Goal: Information Seeking & Learning: Learn about a topic

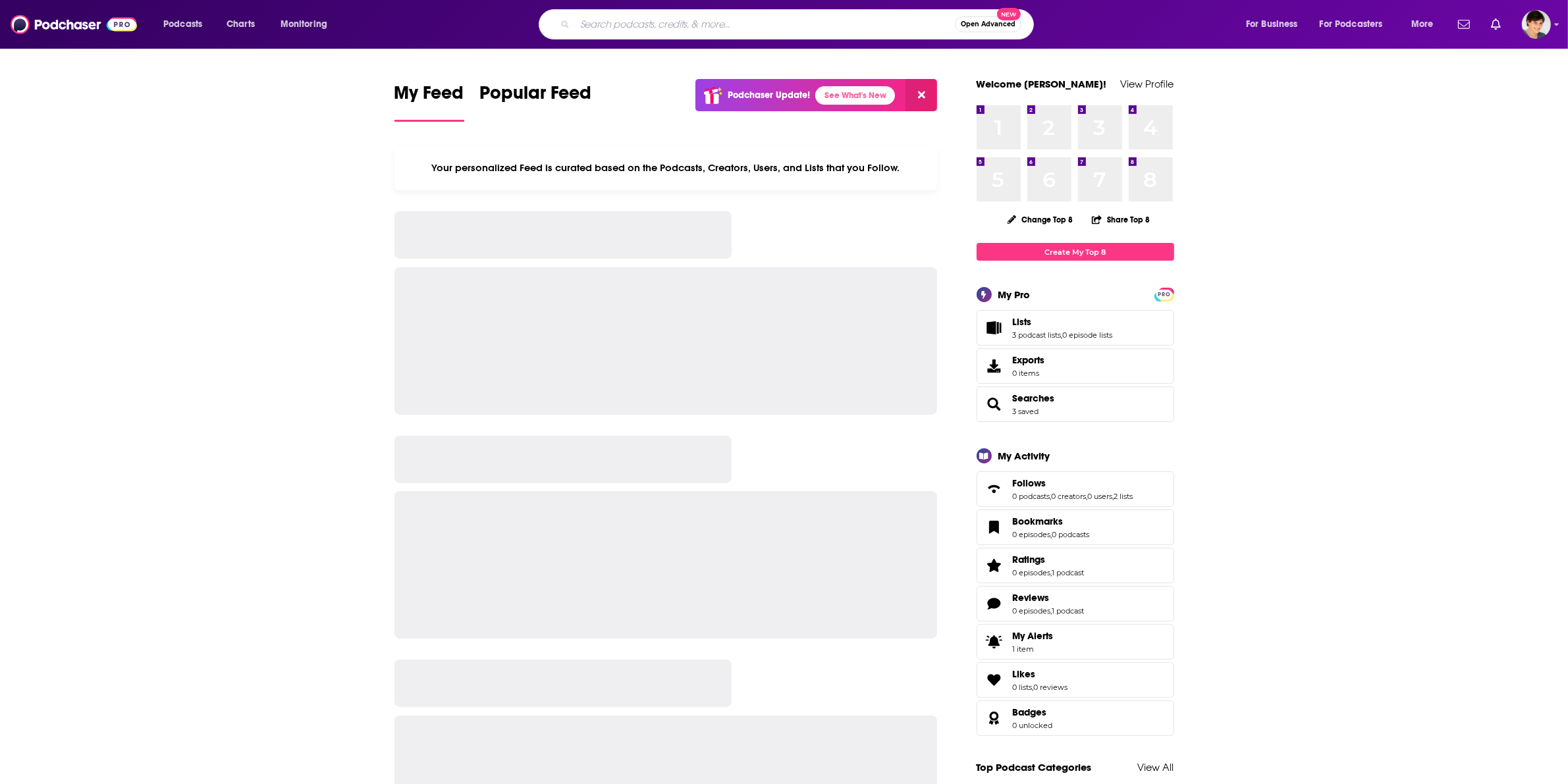
click at [761, 31] on input "Search podcasts, credits, & more..." at bounding box center [764, 24] width 380 height 21
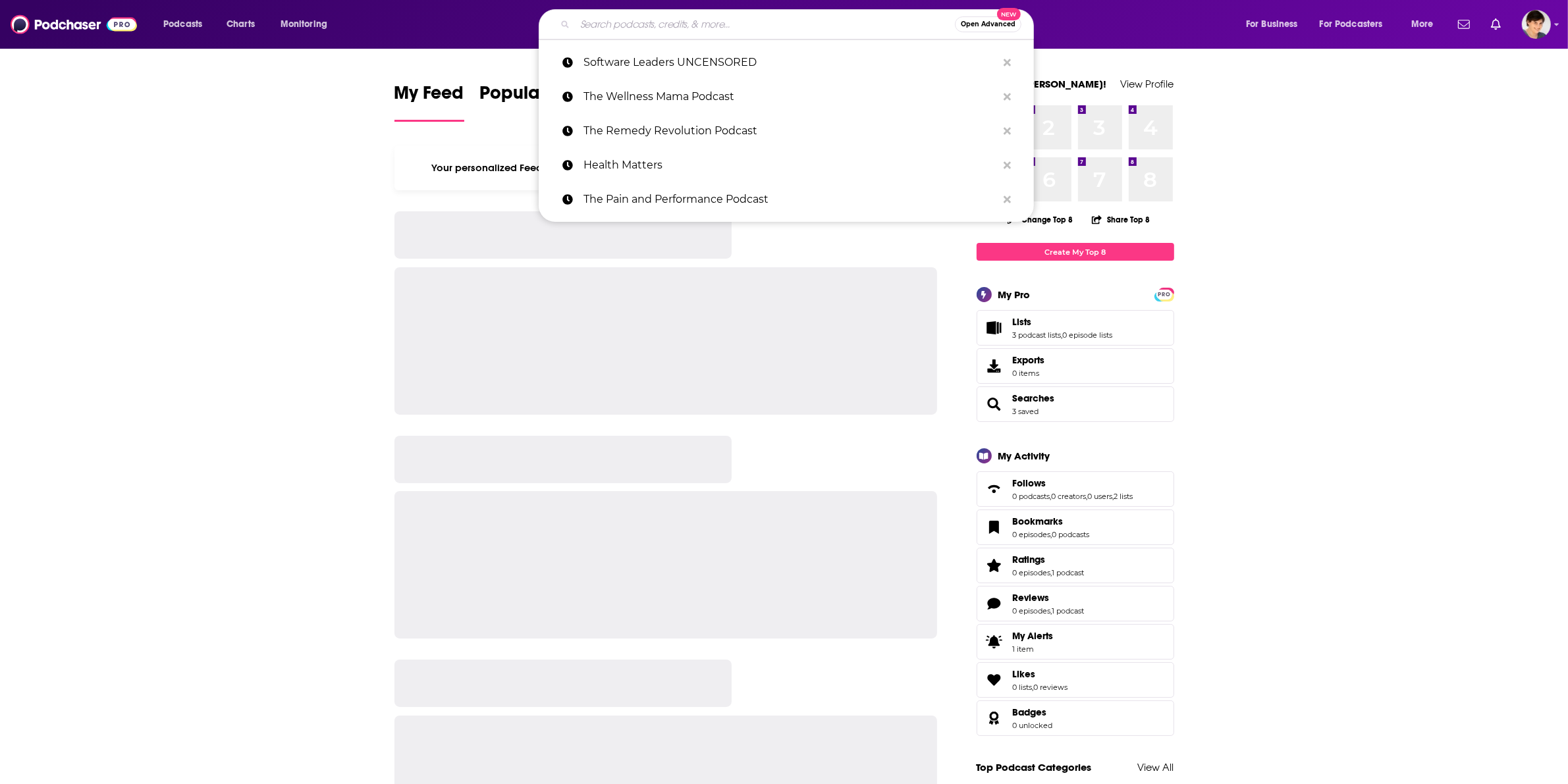
paste input "The Doctor’s Farmacy"
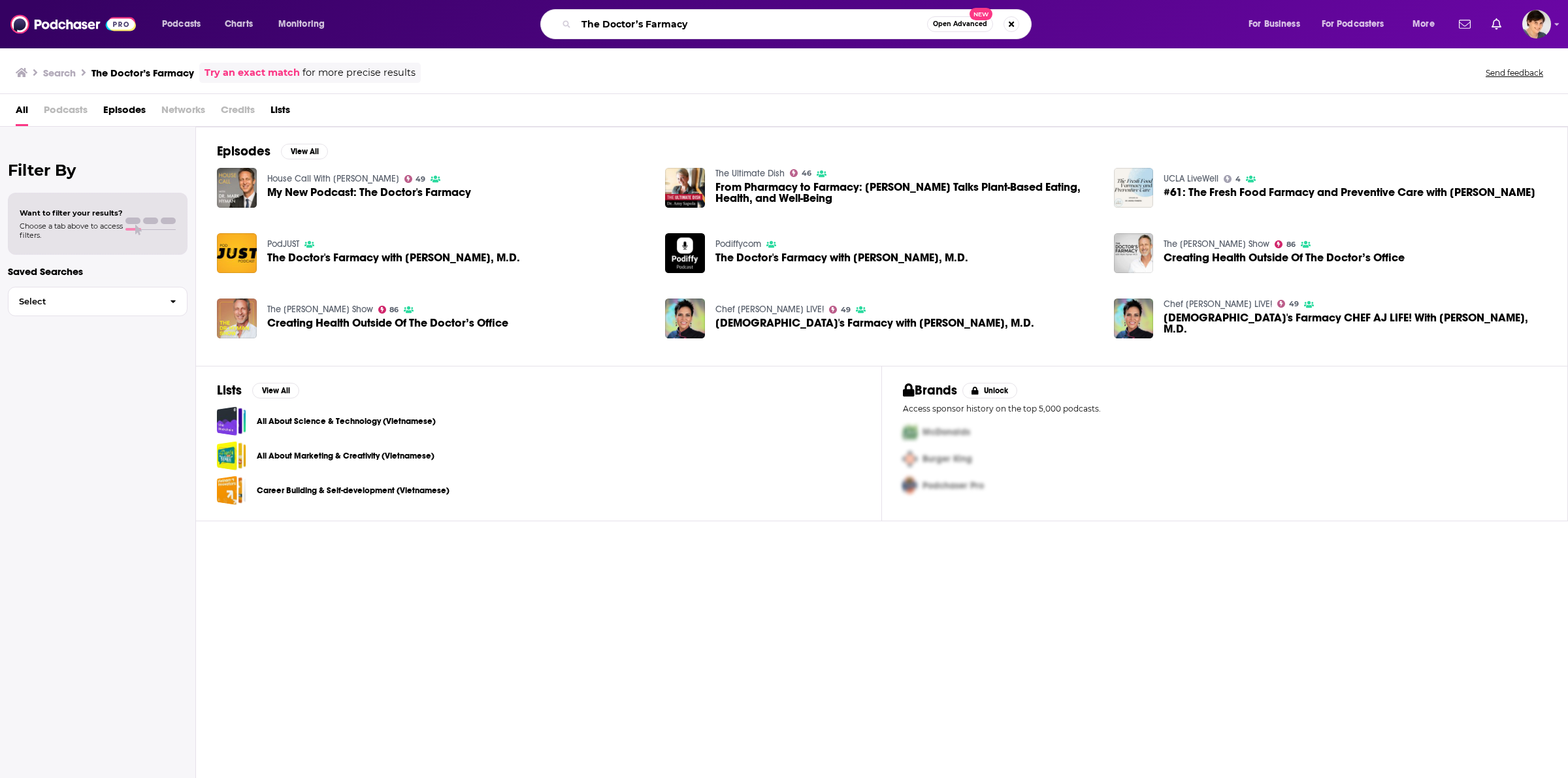
click at [687, 30] on input "The Doctor’s Farmacy" at bounding box center [751, 24] width 351 height 21
paste input "Dr. [PERSON_NAME]"
type input "Dr. [PERSON_NAME]"
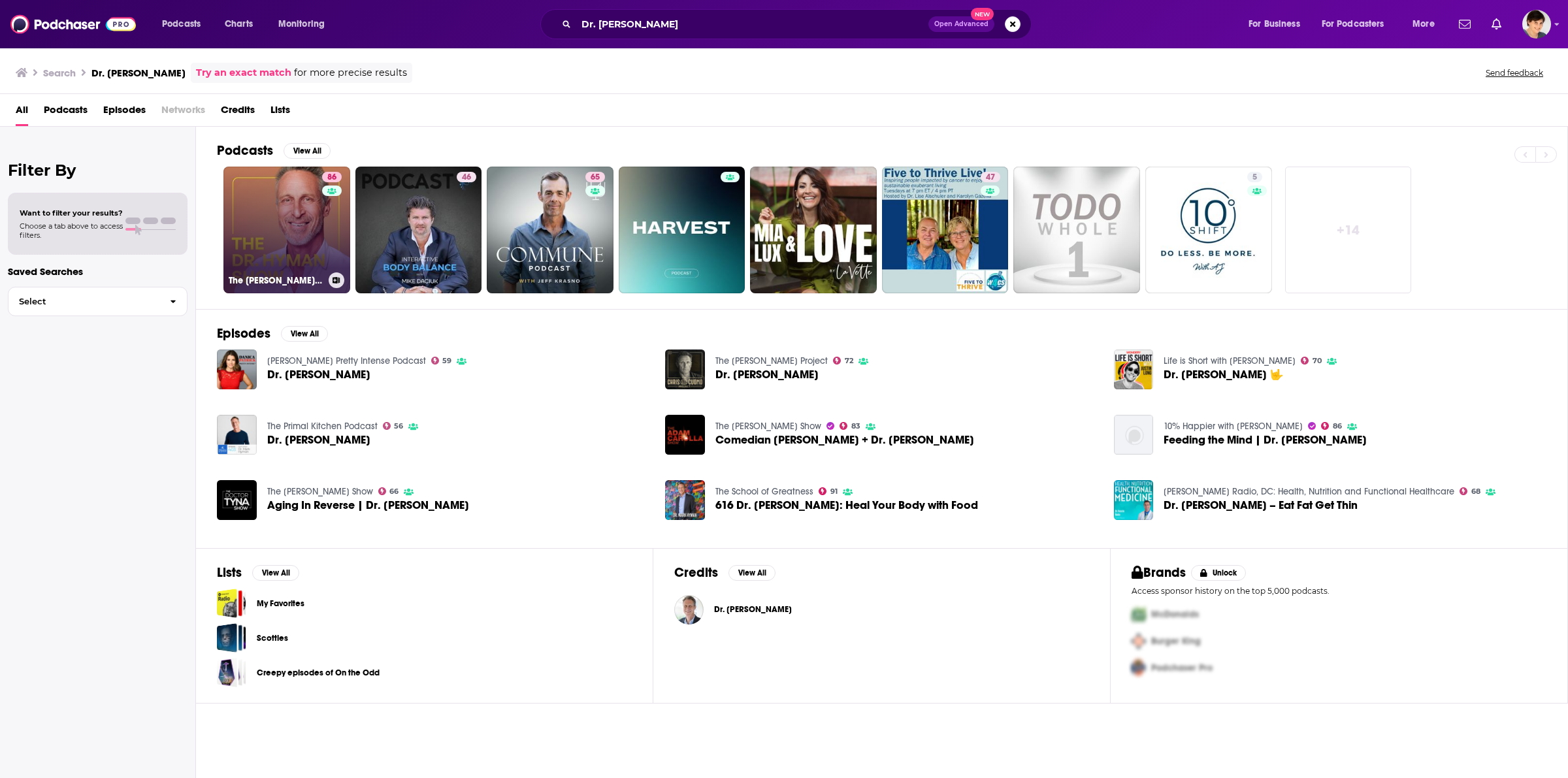
click at [284, 216] on link "86 The [PERSON_NAME] Show" at bounding box center [287, 230] width 127 height 127
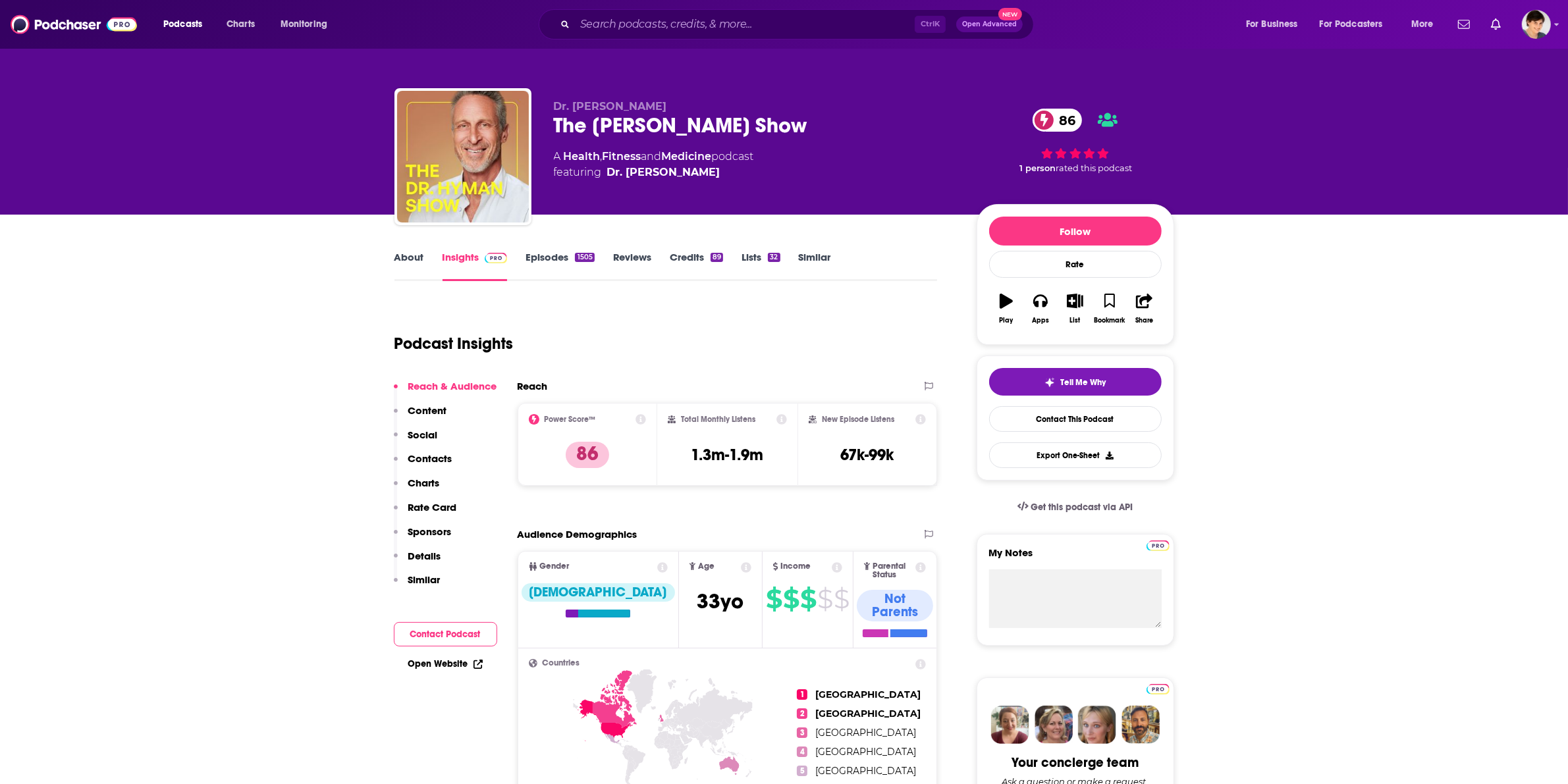
click at [407, 258] on link "About" at bounding box center [410, 266] width 30 height 30
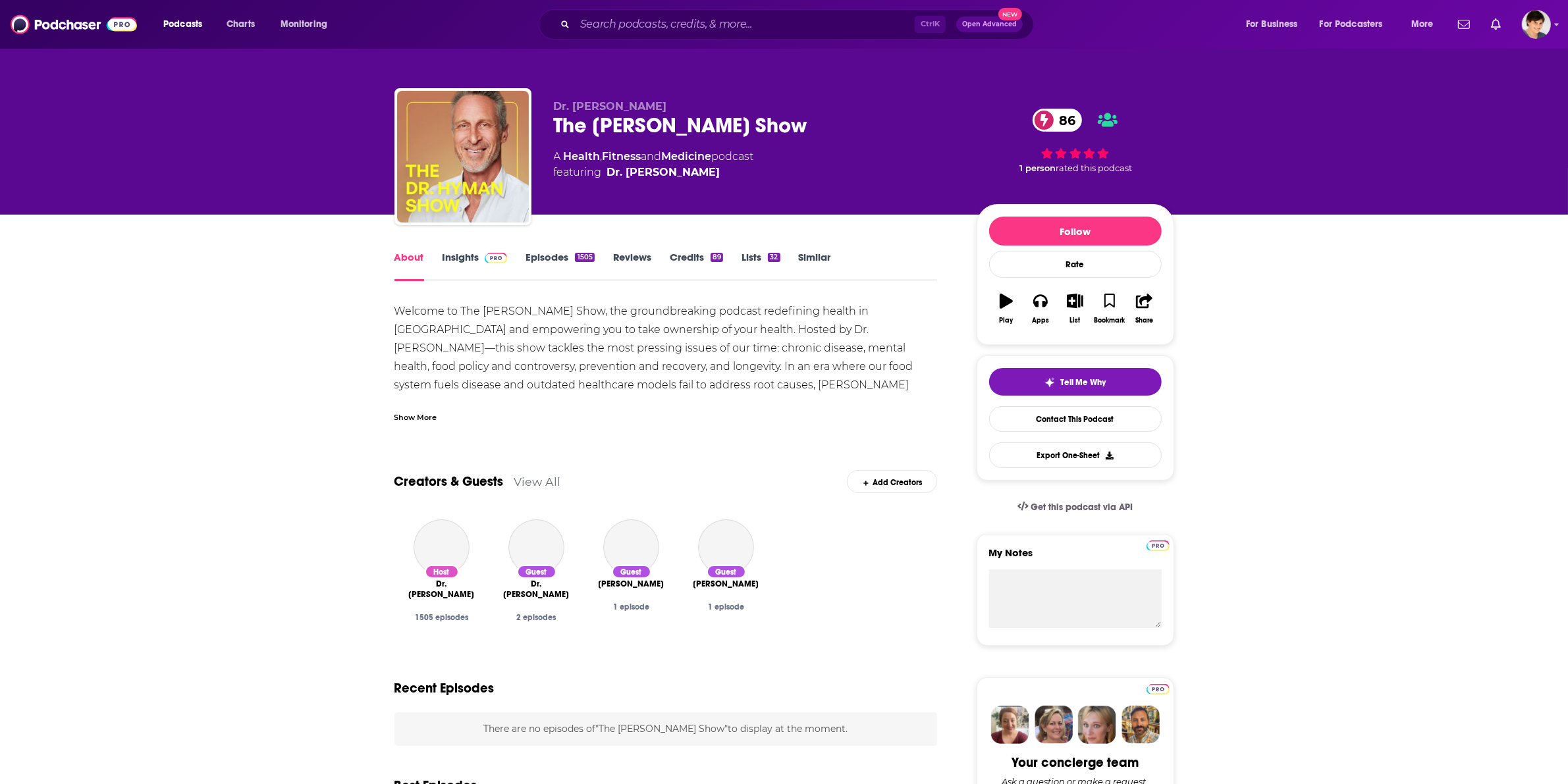
click at [408, 409] on div "Show More" at bounding box center [666, 412] width 543 height 22
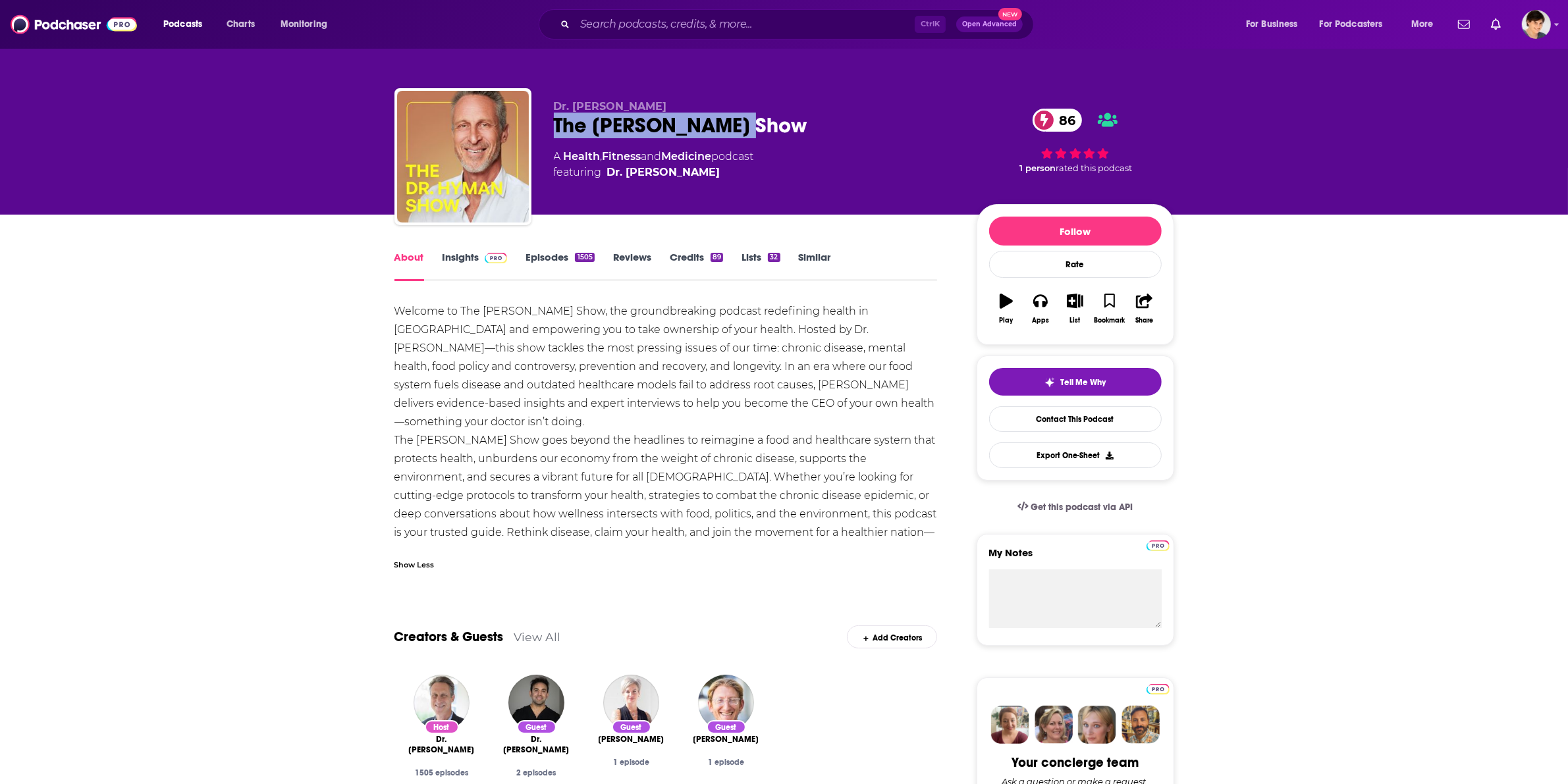
drag, startPoint x: 557, startPoint y: 123, endPoint x: 815, endPoint y: 122, distance: 258.0
click at [815, 122] on div "The [PERSON_NAME] Show 86" at bounding box center [754, 125] width 402 height 25
copy h1 "The [PERSON_NAME] Show"
